Goal: Task Accomplishment & Management: Manage account settings

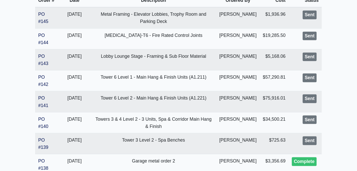
scroll to position [164, 0]
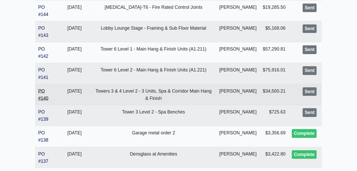
click at [45, 101] on link "PO #140" at bounding box center [43, 95] width 10 height 12
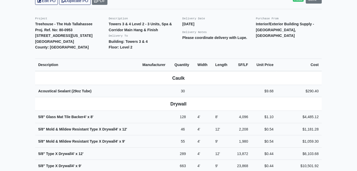
scroll to position [70, 0]
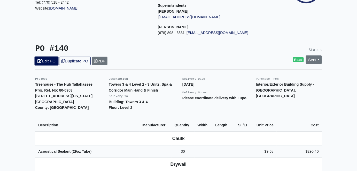
click at [53, 57] on link "Edit PO" at bounding box center [46, 61] width 23 height 9
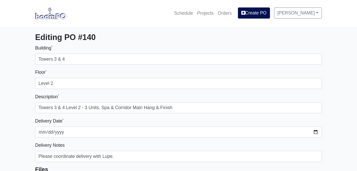
select select
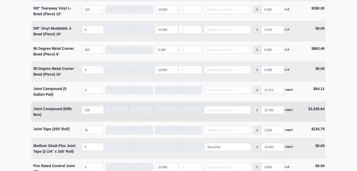
scroll to position [803, 0]
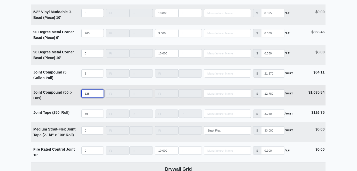
drag, startPoint x: 91, startPoint y: 93, endPoint x: 81, endPoint y: 94, distance: 10.9
click at [81, 94] on td "Qty 128" at bounding box center [92, 95] width 25 height 20
type input "1"
select select
type input "17"
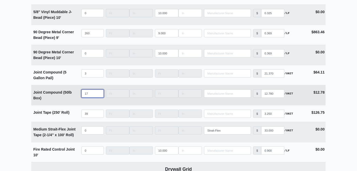
select select
type input "177"
select select
type input "1774"
select select
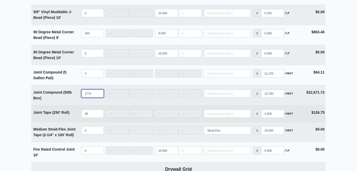
type input "1774"
drag, startPoint x: 91, startPoint y: 113, endPoint x: 76, endPoint y: 113, distance: 15.2
click at [76, 113] on tr "Joint Tape (250' Roll) Qty 39 Width Length Manufacturer No Results Price $ 3.25…" at bounding box center [178, 113] width 294 height 17
type input "5"
select select
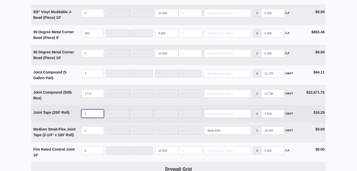
type input "53"
select select
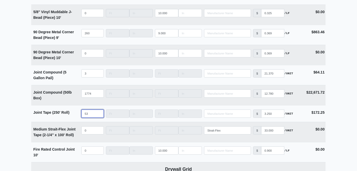
type input "53"
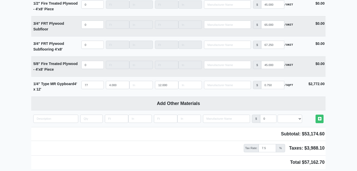
scroll to position [2893, 0]
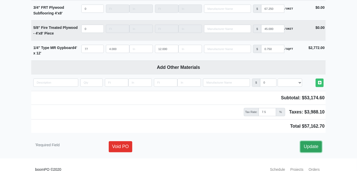
click at [318, 142] on link "Update" at bounding box center [310, 147] width 21 height 11
